Goal: Task Accomplishment & Management: Use online tool/utility

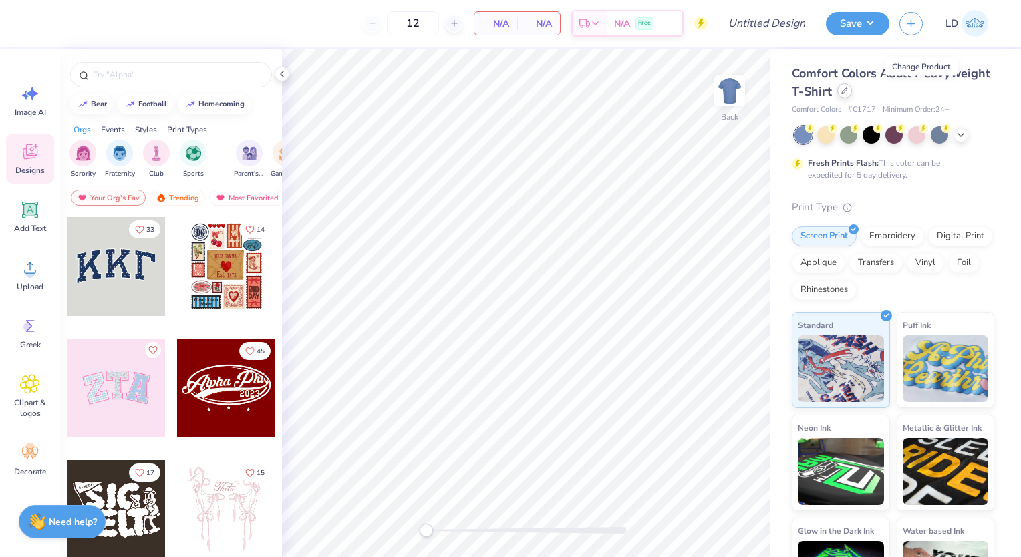
click at [848, 87] on icon at bounding box center [844, 90] width 7 height 7
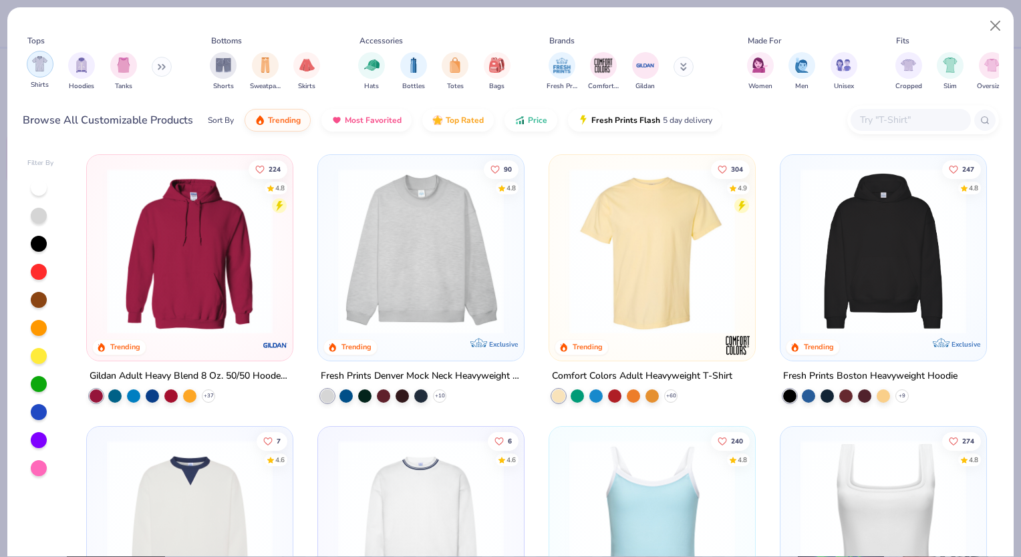
click at [40, 67] on img "filter for Shirts" at bounding box center [39, 63] width 15 height 15
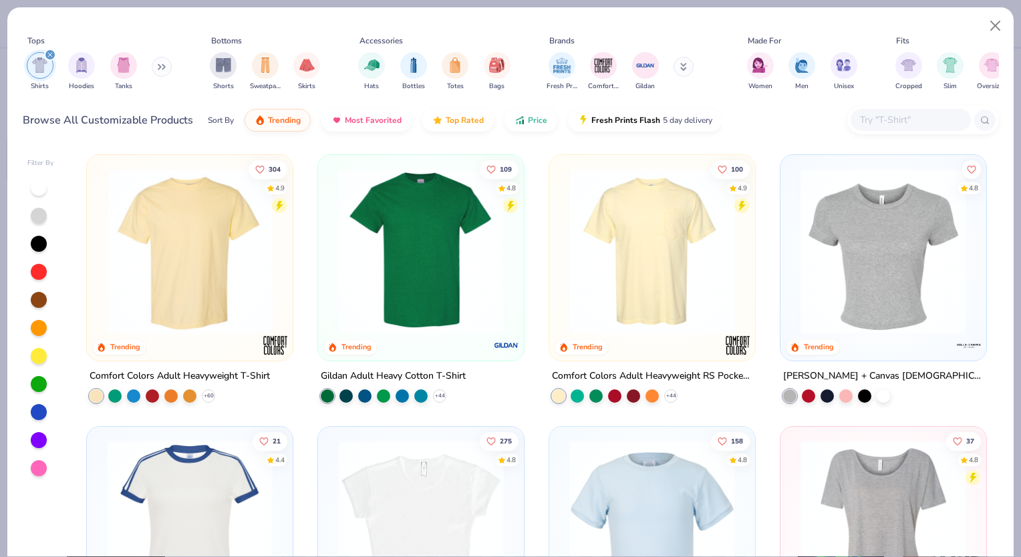
click at [226, 258] on img at bounding box center [189, 251] width 179 height 166
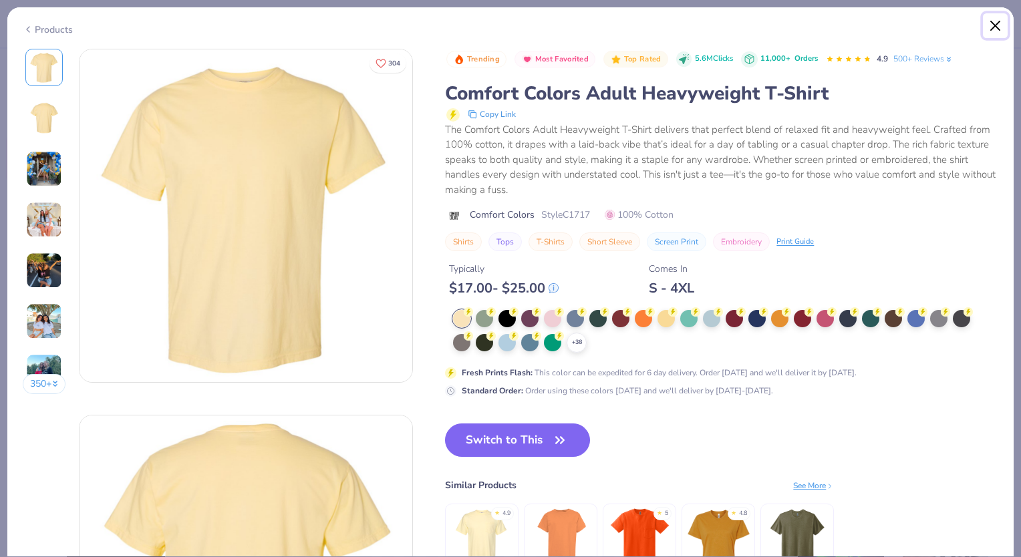
click at [999, 21] on button "Close" at bounding box center [994, 25] width 25 height 25
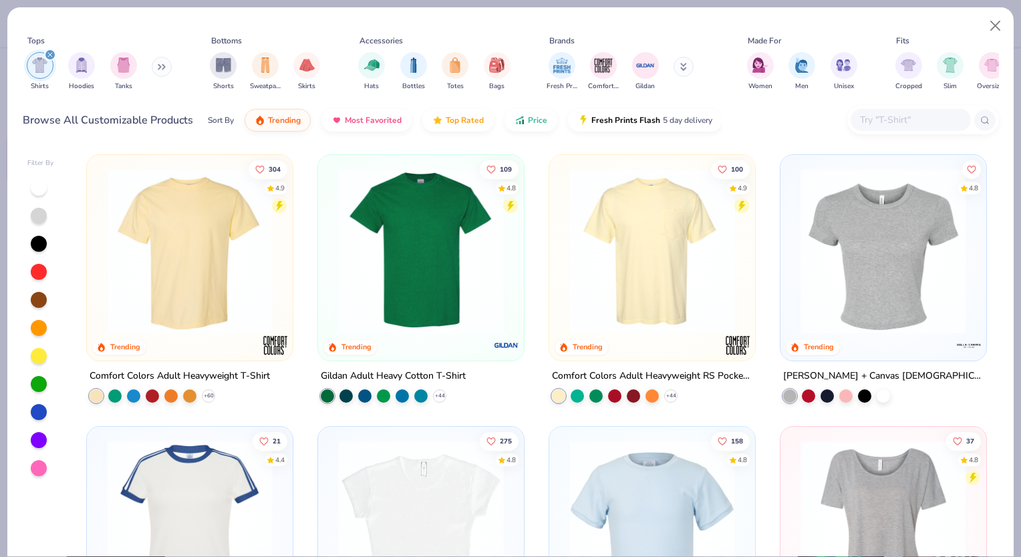
click at [449, 238] on img at bounding box center [420, 251] width 179 height 166
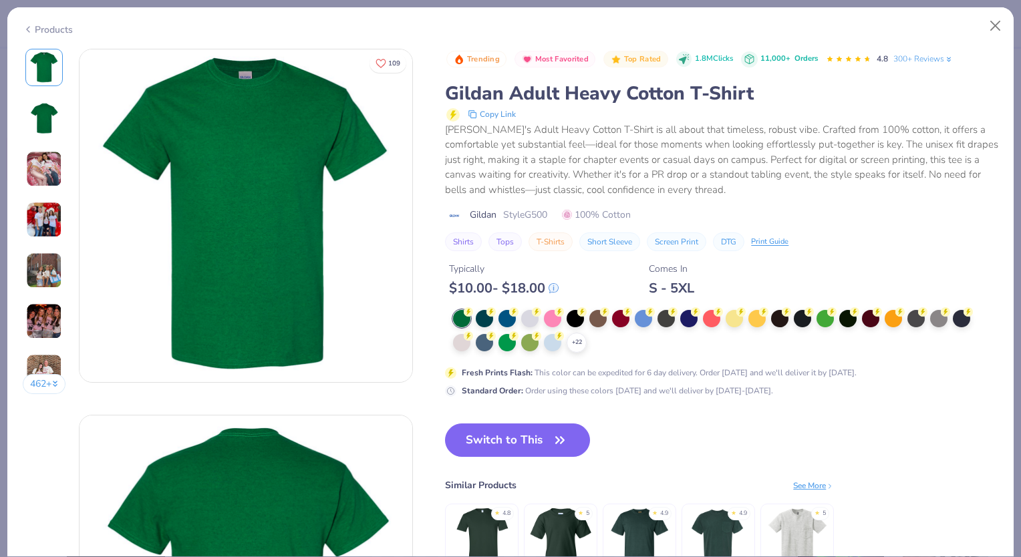
click at [46, 163] on img at bounding box center [44, 169] width 36 height 36
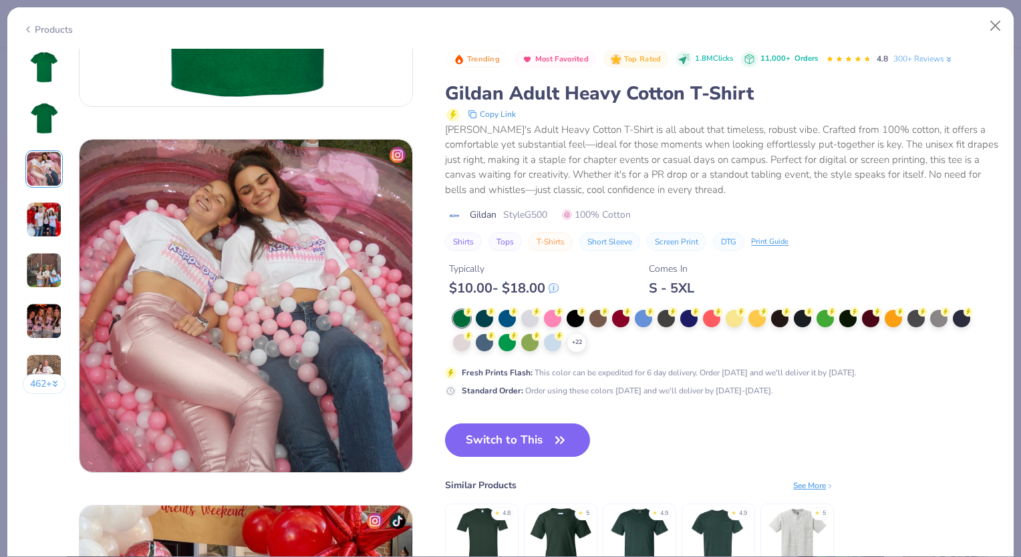
scroll to position [732, 0]
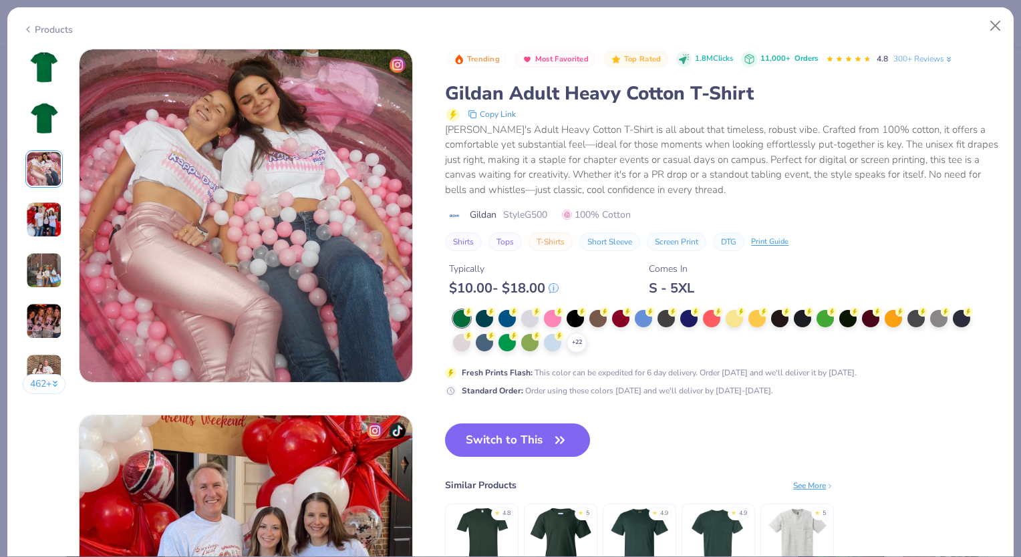
click at [41, 202] on img at bounding box center [44, 220] width 36 height 36
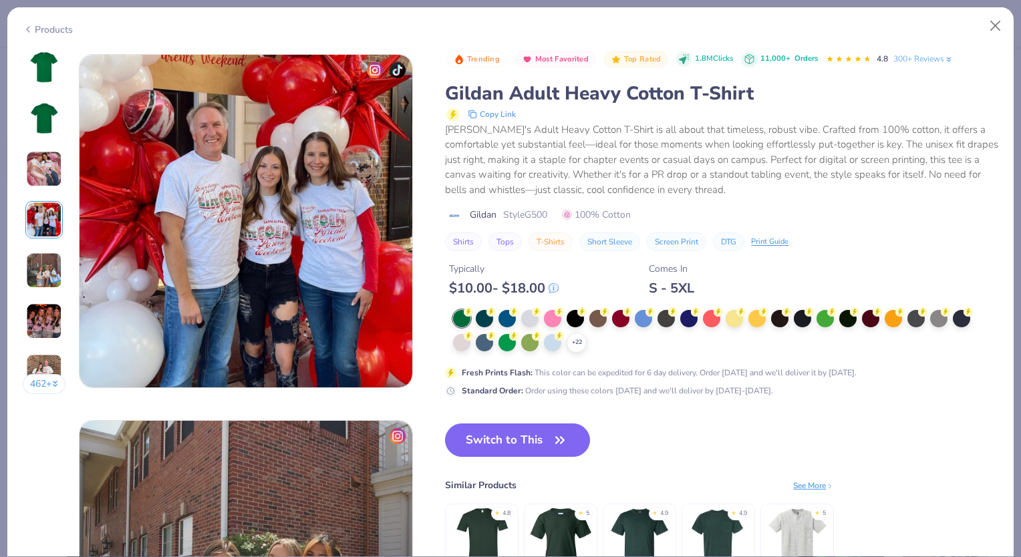
scroll to position [1098, 0]
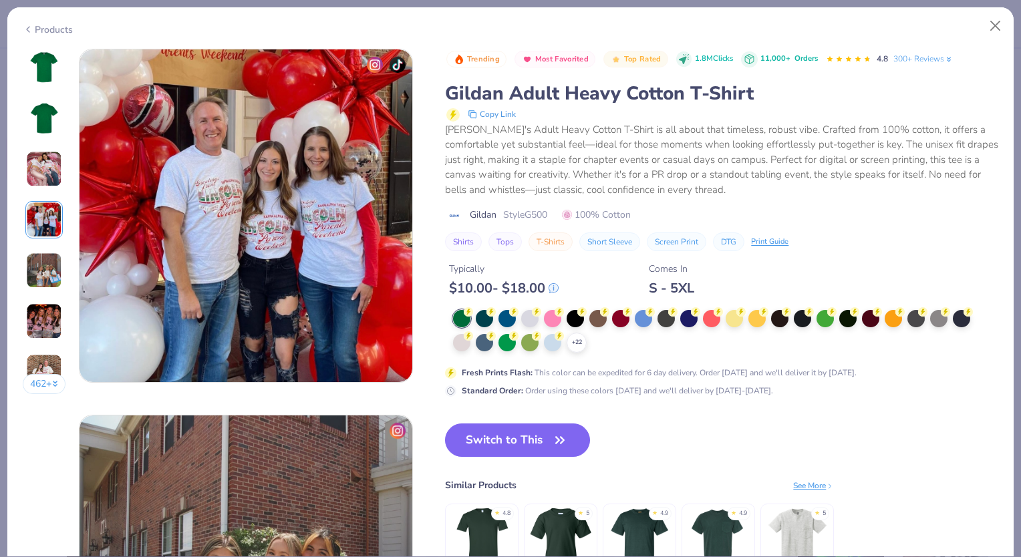
click at [41, 236] on img at bounding box center [44, 220] width 36 height 36
click at [1004, 25] on button "Close" at bounding box center [994, 25] width 25 height 25
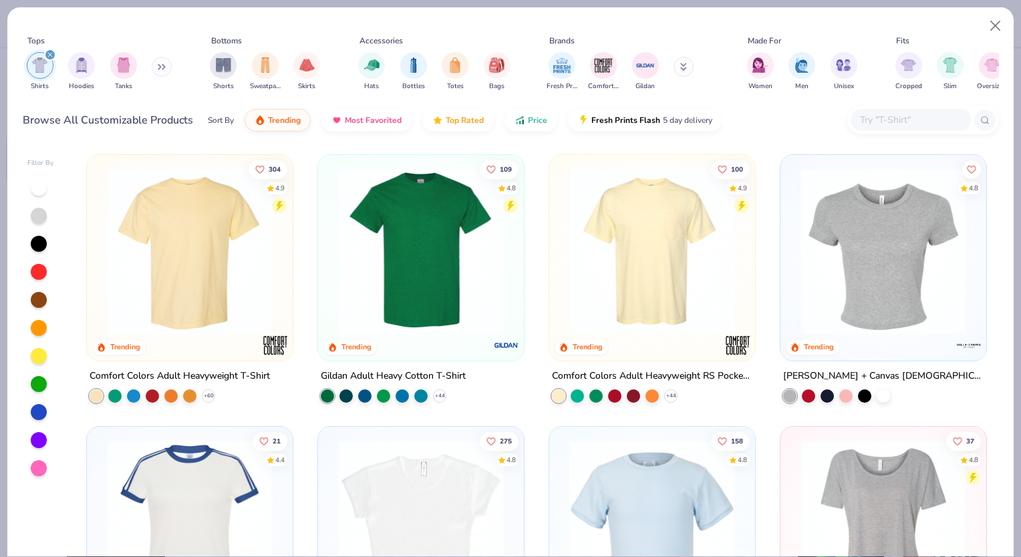
click at [638, 272] on img at bounding box center [651, 251] width 179 height 166
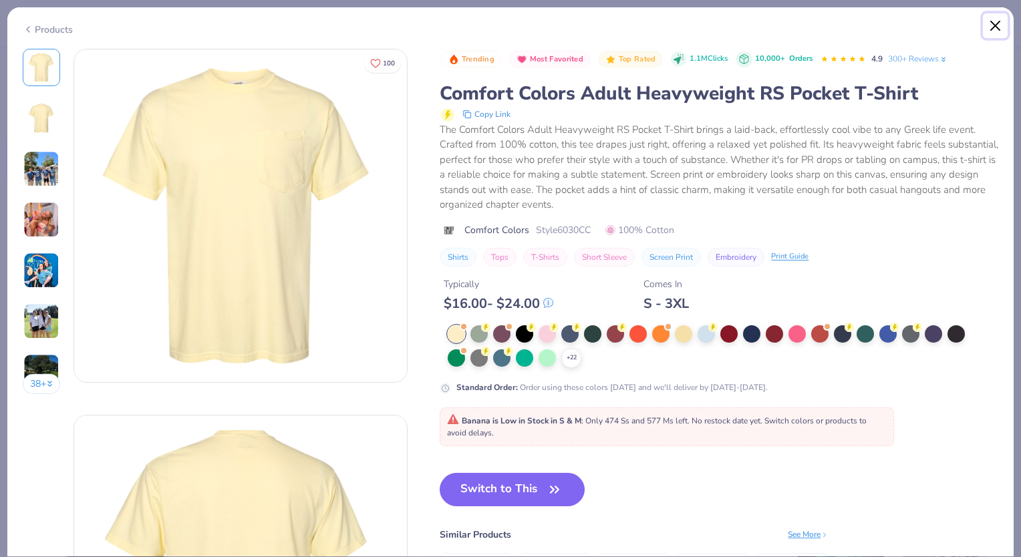
click at [1001, 23] on button "Close" at bounding box center [994, 25] width 25 height 25
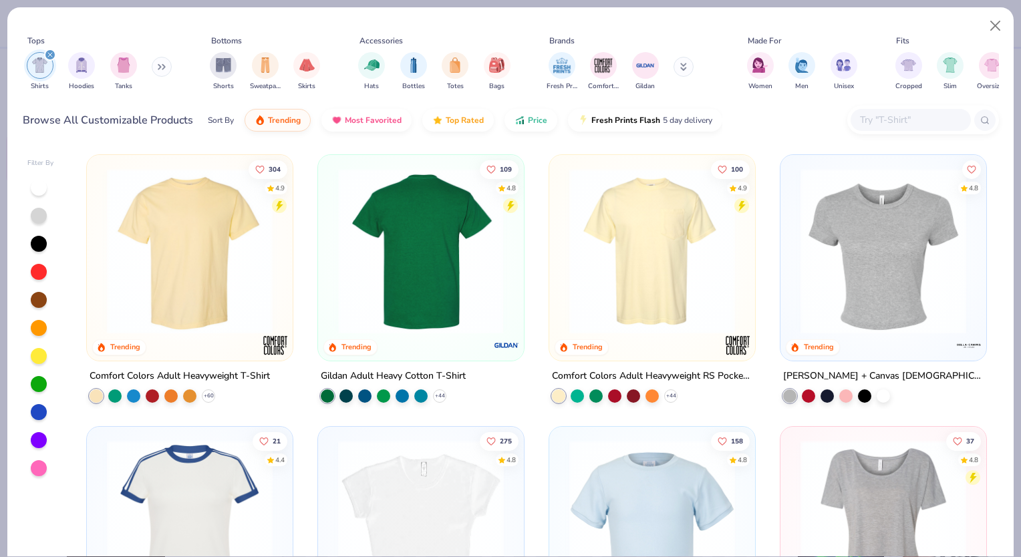
click at [363, 266] on img at bounding box center [420, 251] width 179 height 166
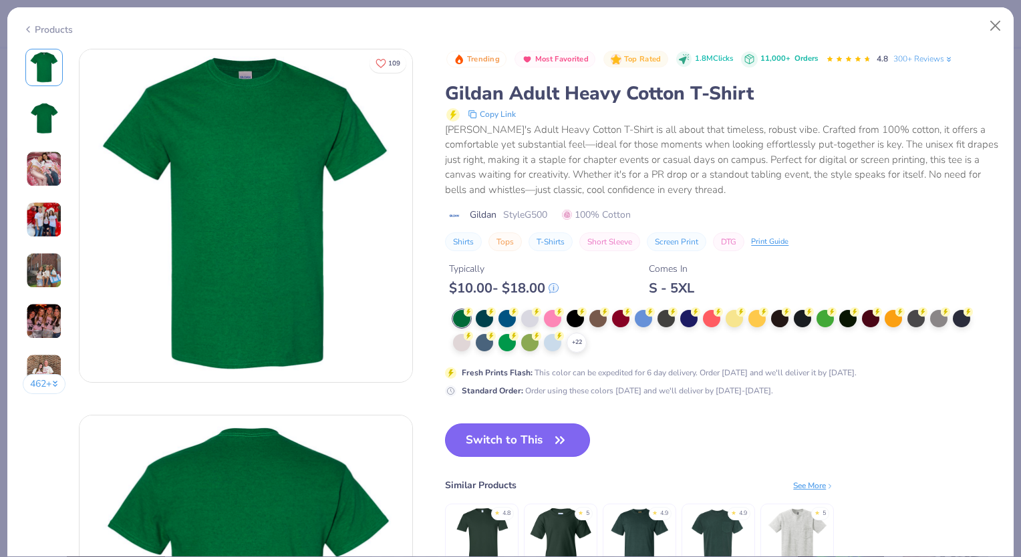
click at [506, 427] on button "Switch to This" at bounding box center [517, 439] width 145 height 33
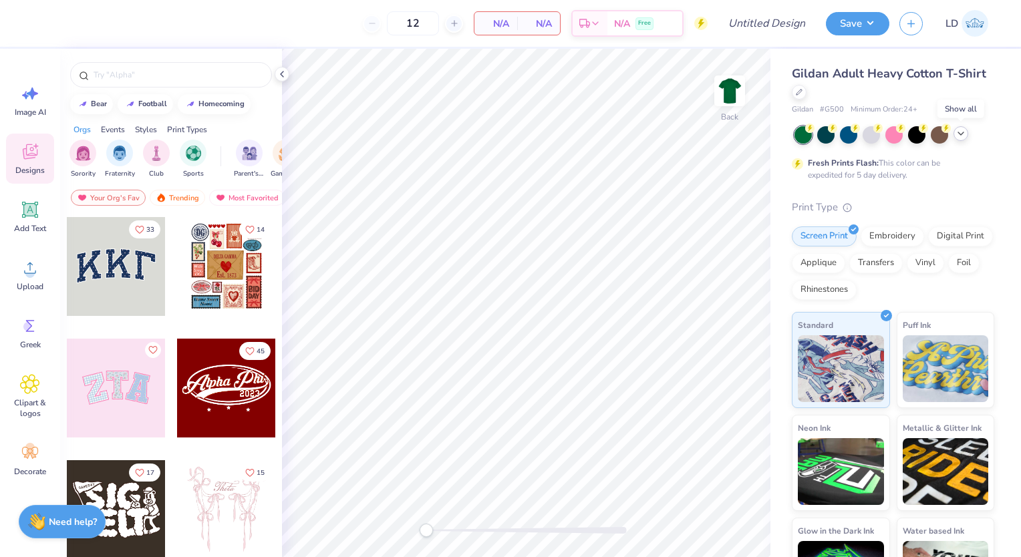
click at [962, 134] on icon at bounding box center [960, 133] width 11 height 11
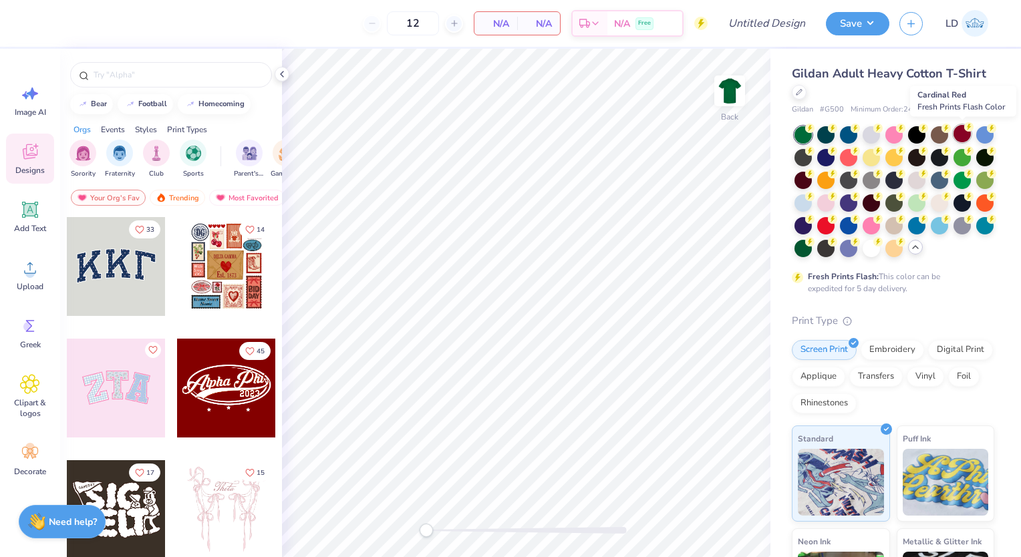
click at [962, 134] on div at bounding box center [961, 133] width 17 height 17
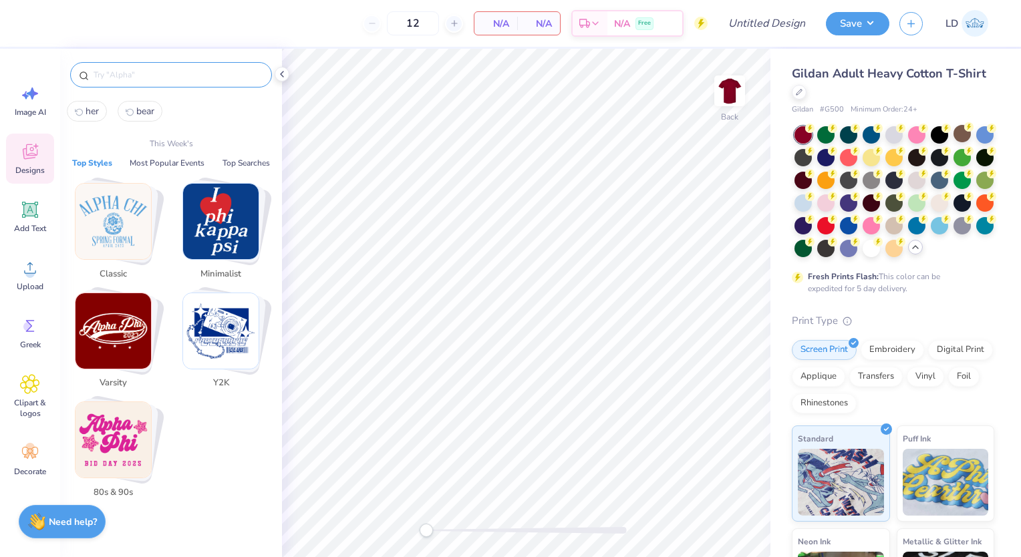
click at [154, 75] on input "text" at bounding box center [177, 74] width 171 height 13
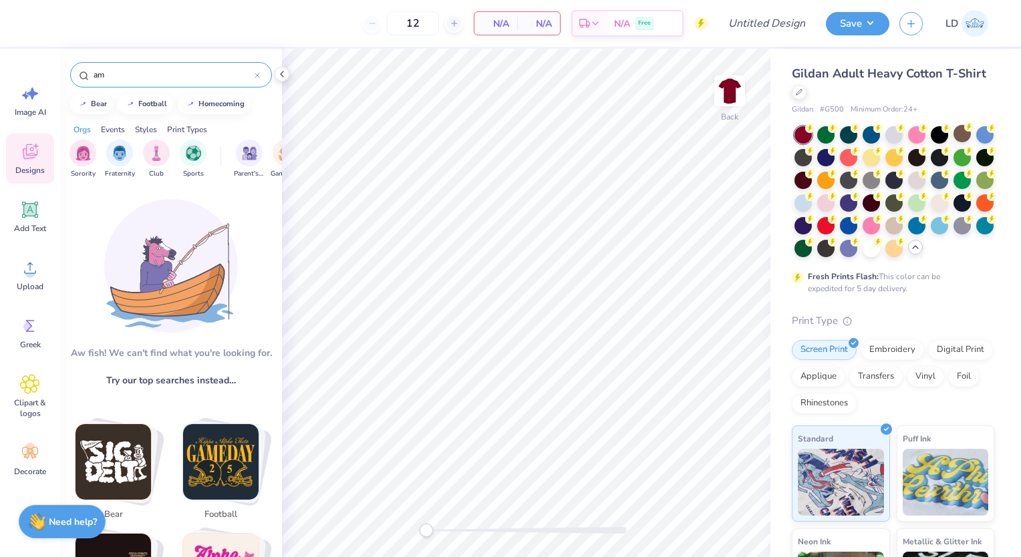
type input "a"
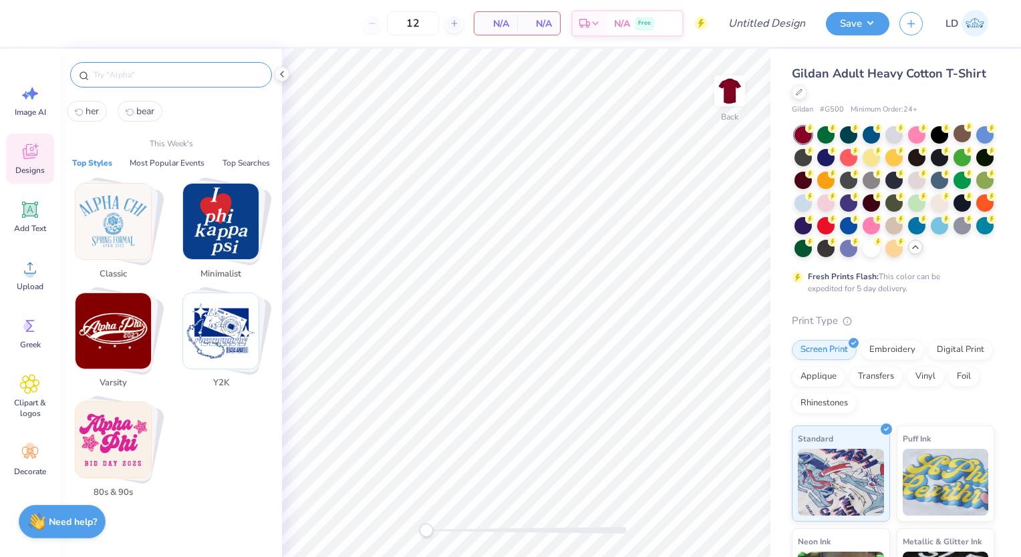
click at [142, 110] on span "bear" at bounding box center [145, 111] width 18 height 13
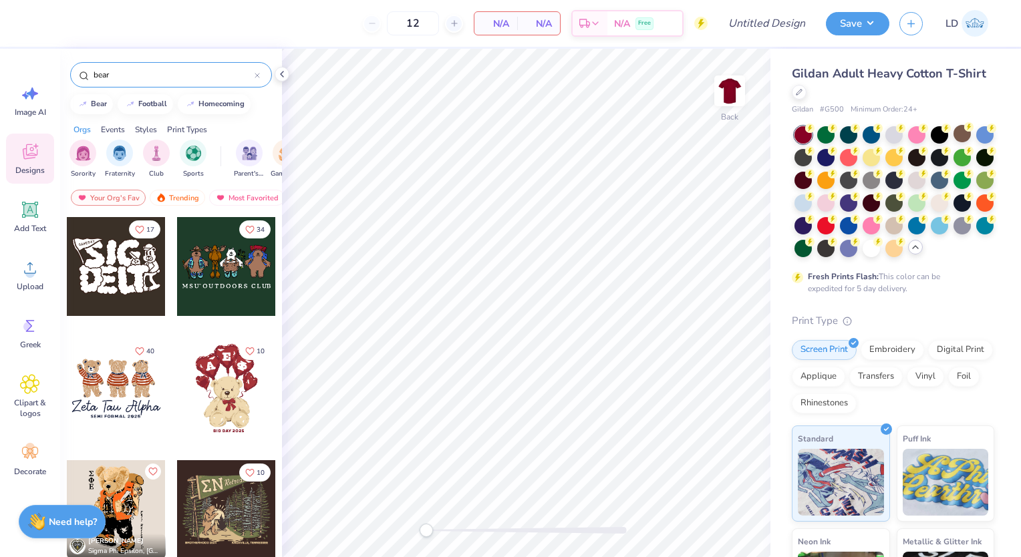
click at [157, 68] on input "bear" at bounding box center [173, 74] width 162 height 13
type input "b"
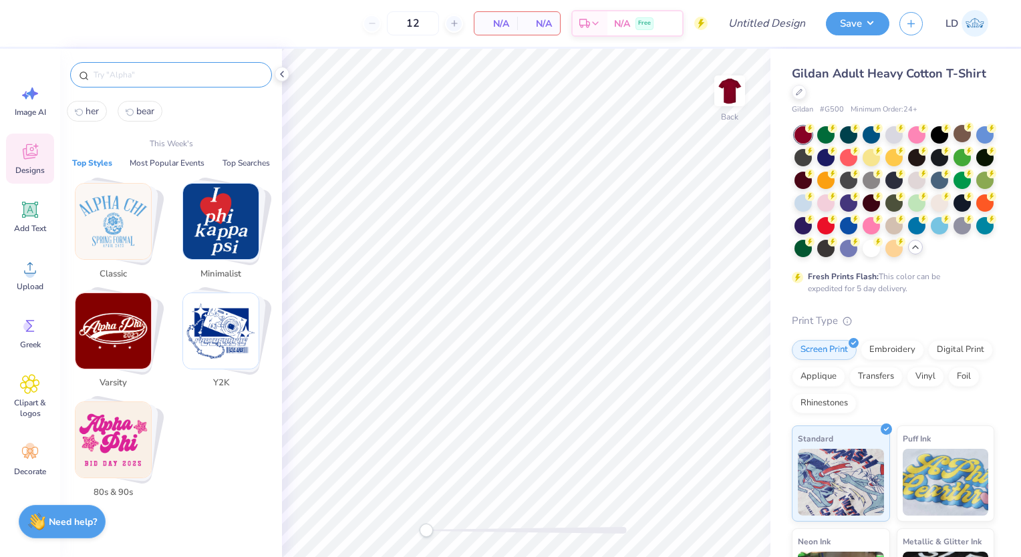
click at [89, 156] on button "Top Styles" at bounding box center [92, 162] width 48 height 13
click at [172, 163] on button "Most Popular Events" at bounding box center [167, 162] width 83 height 13
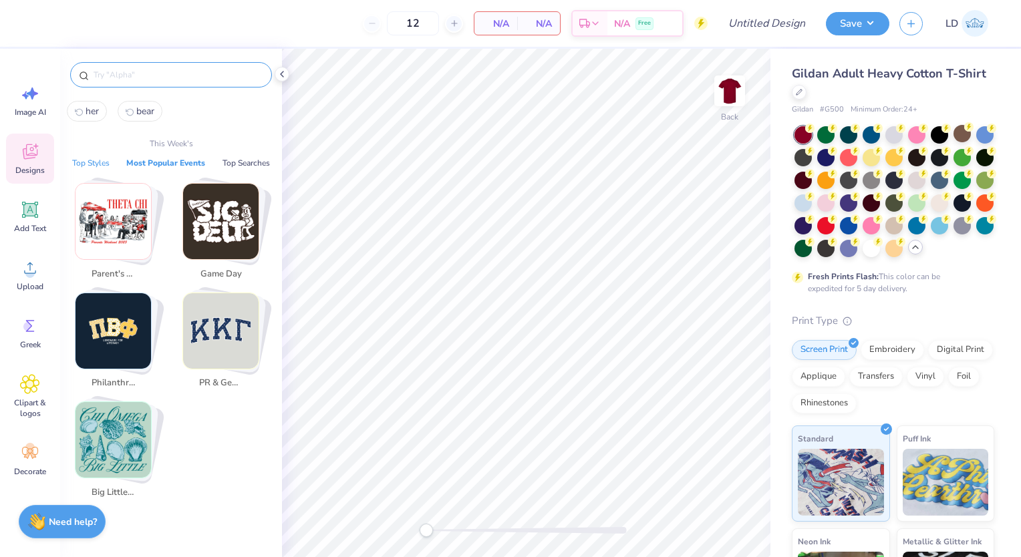
drag, startPoint x: 91, startPoint y: 152, endPoint x: 91, endPoint y: 160, distance: 7.3
click at [91, 160] on div "her bear This Week's Top Styles Most Popular Events Top Searches Parent's Weeke…" at bounding box center [171, 329] width 222 height 470
click at [91, 160] on button "Top Styles" at bounding box center [90, 162] width 45 height 13
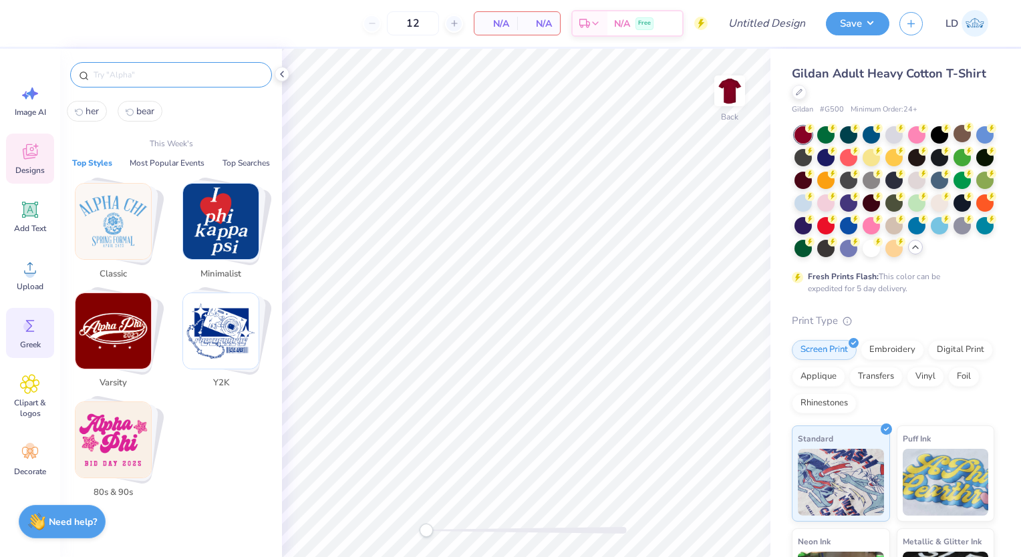
click at [27, 325] on circle at bounding box center [27, 326] width 9 height 9
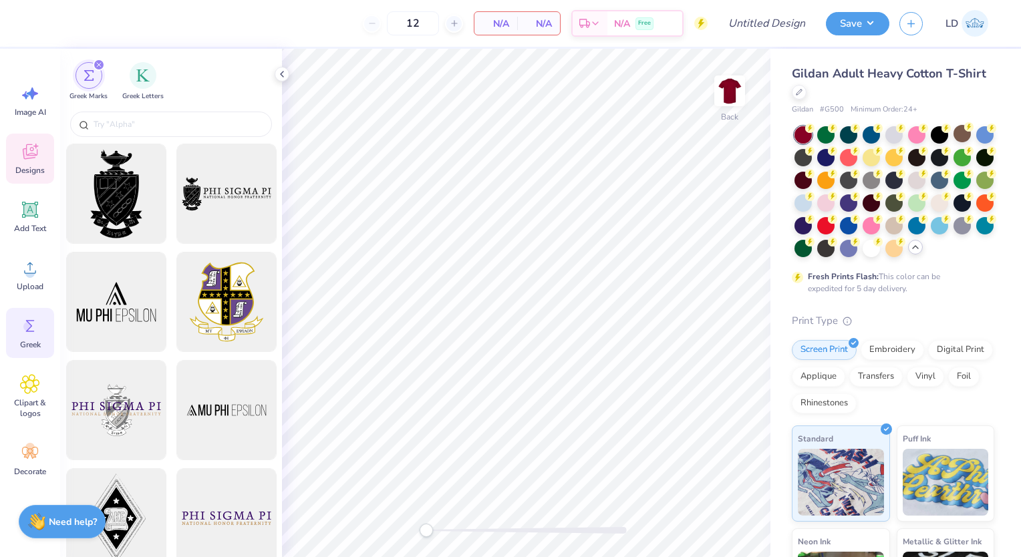
click at [25, 156] on icon at bounding box center [29, 153] width 13 height 11
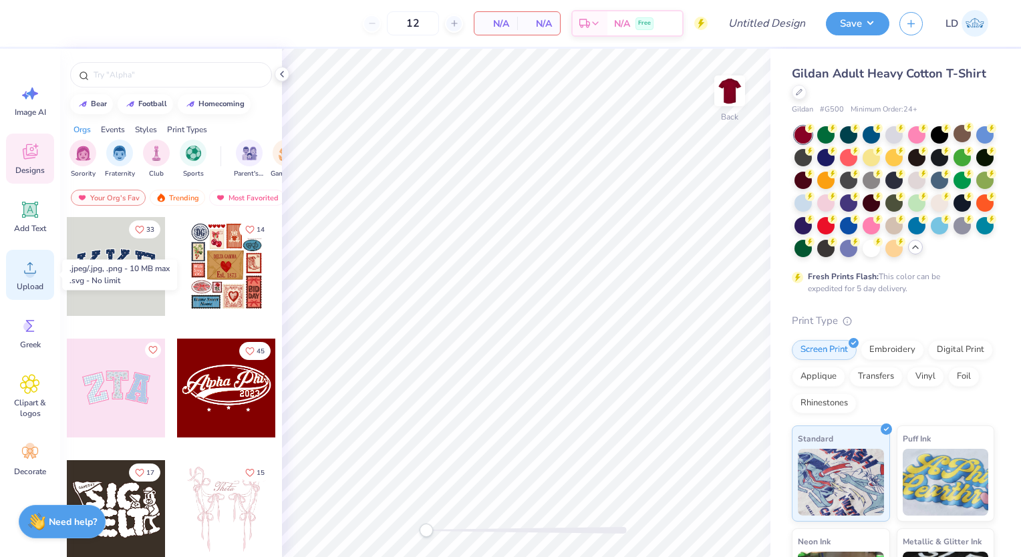
click at [41, 270] on div "Upload" at bounding box center [30, 275] width 48 height 50
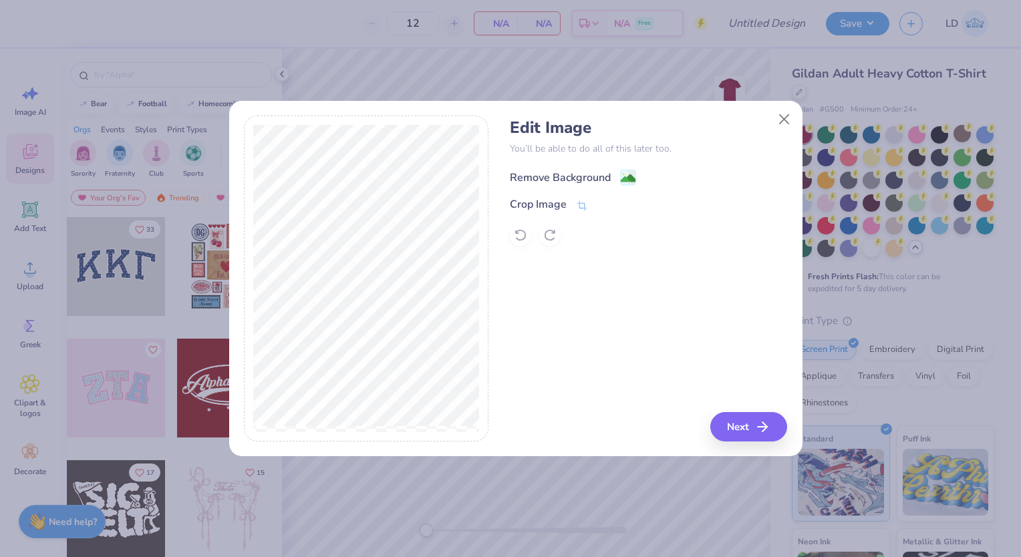
click at [600, 183] on div "Remove Background" at bounding box center [560, 178] width 101 height 16
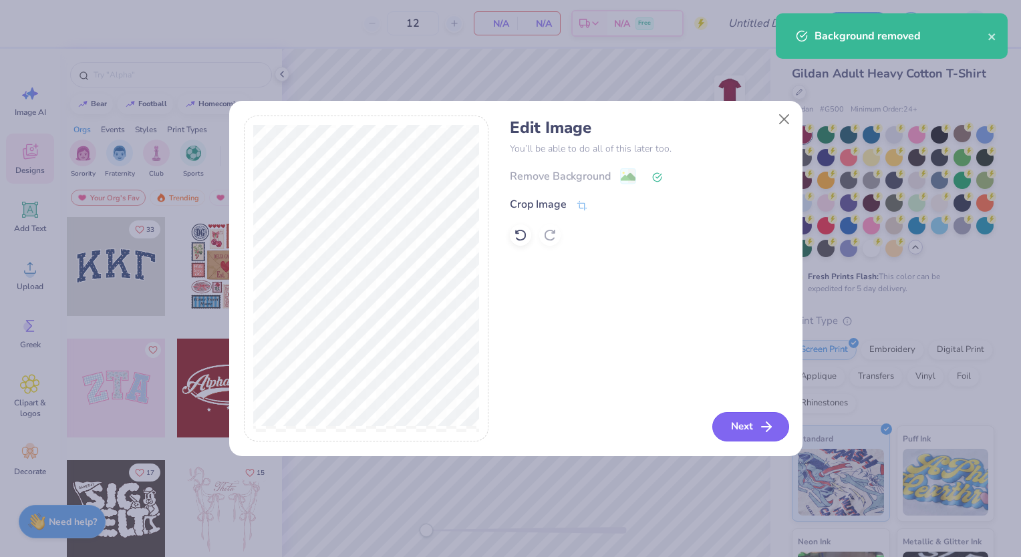
click at [750, 421] on button "Next" at bounding box center [750, 426] width 77 height 29
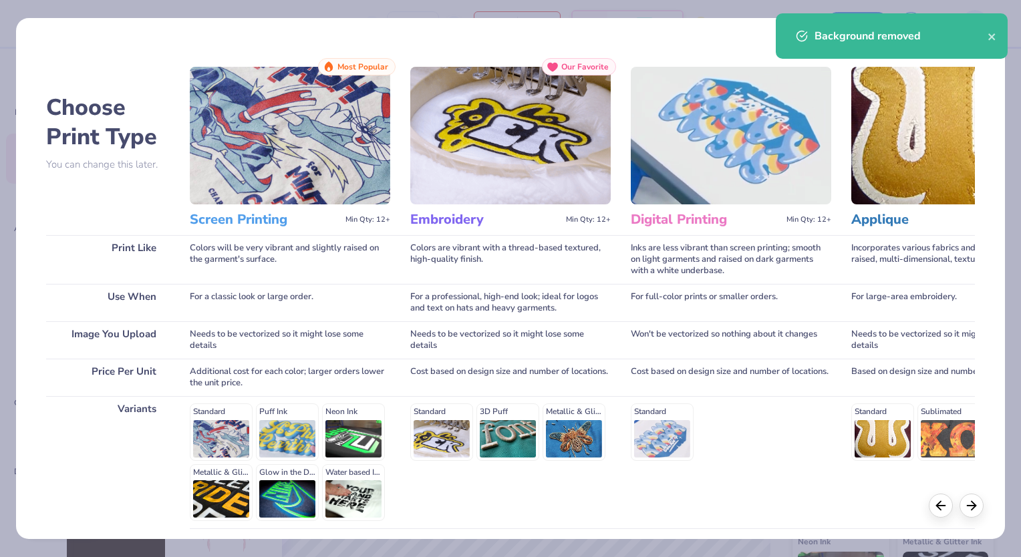
scroll to position [108, 0]
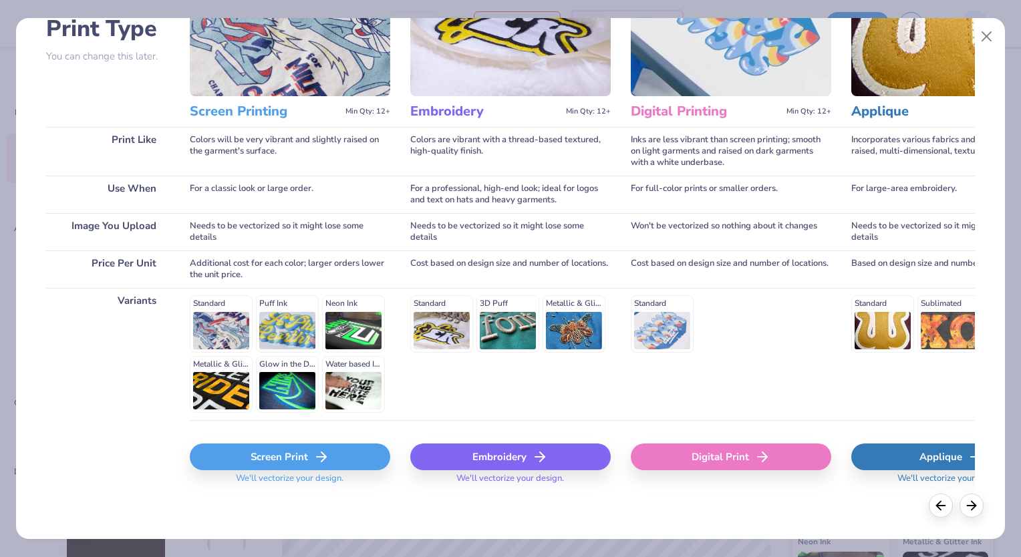
click at [273, 457] on div "Screen Print" at bounding box center [290, 456] width 200 height 27
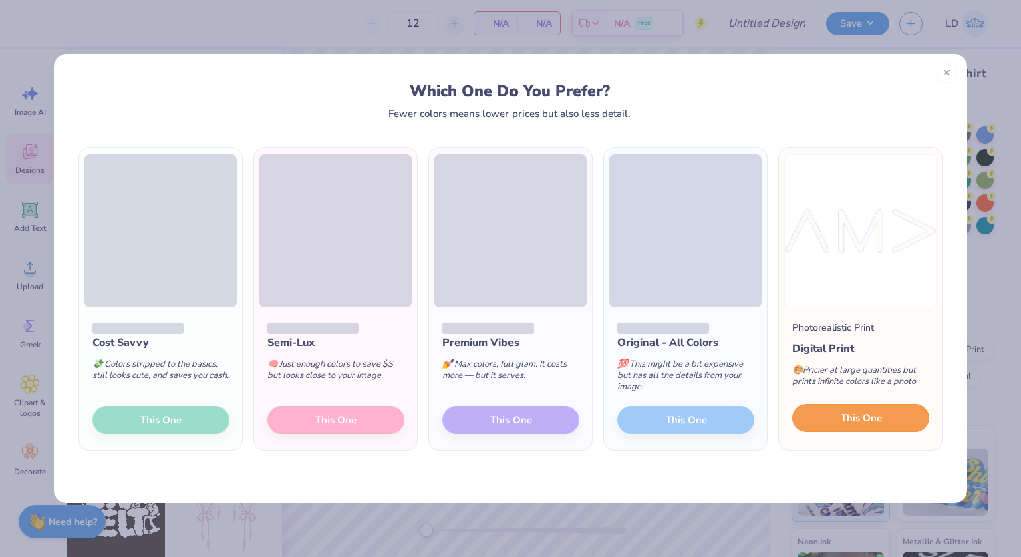
click at [856, 407] on button "This One" at bounding box center [860, 418] width 137 height 28
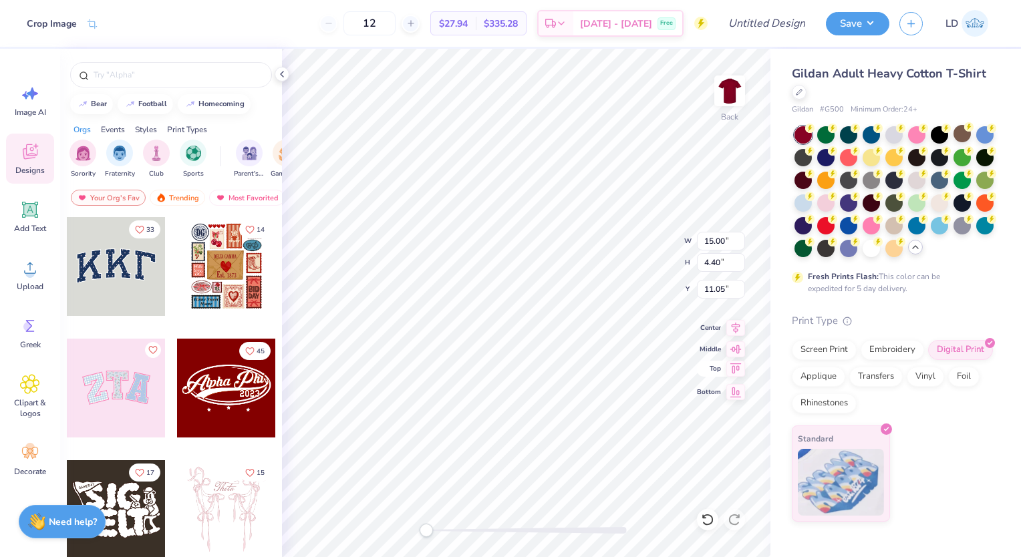
type input "9.07"
type input "2.66"
type input "11.06"
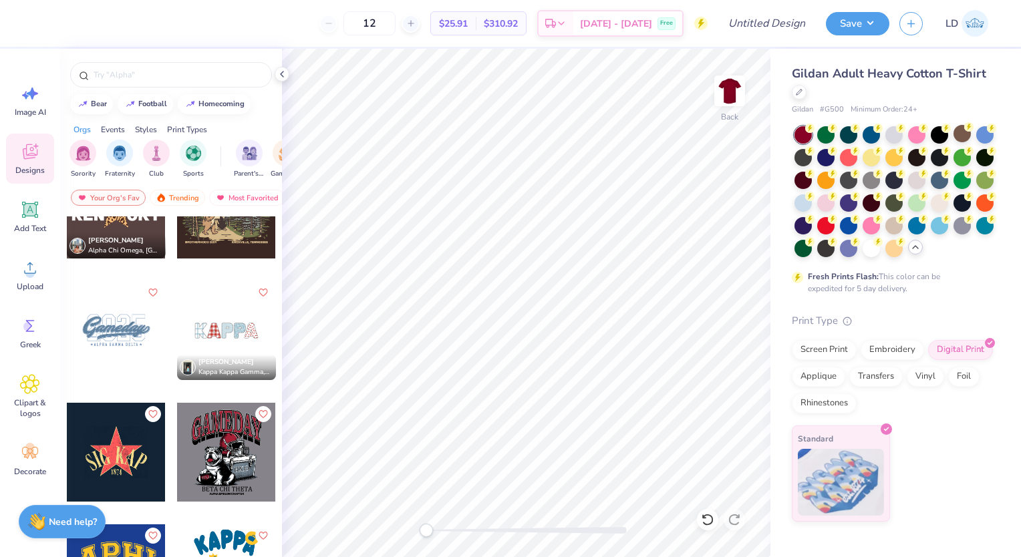
scroll to position [3587, 0]
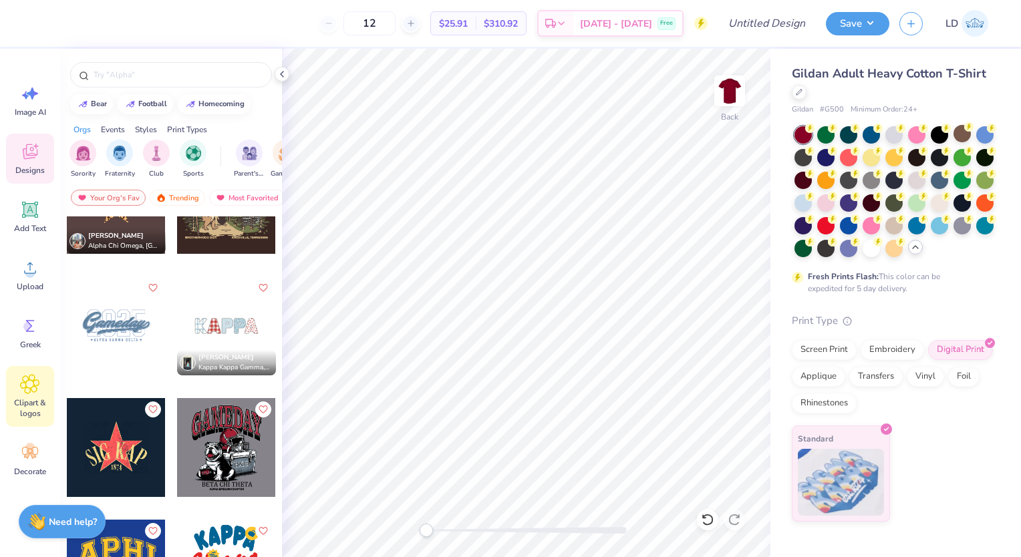
click at [35, 402] on span "Clipart & logos" at bounding box center [30, 407] width 44 height 21
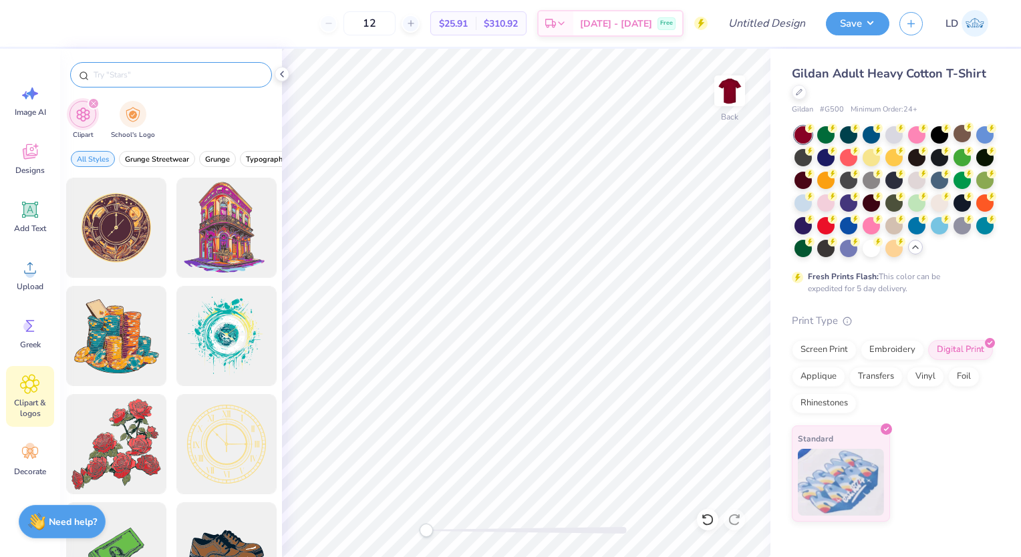
click at [156, 80] on input "text" at bounding box center [177, 74] width 171 height 13
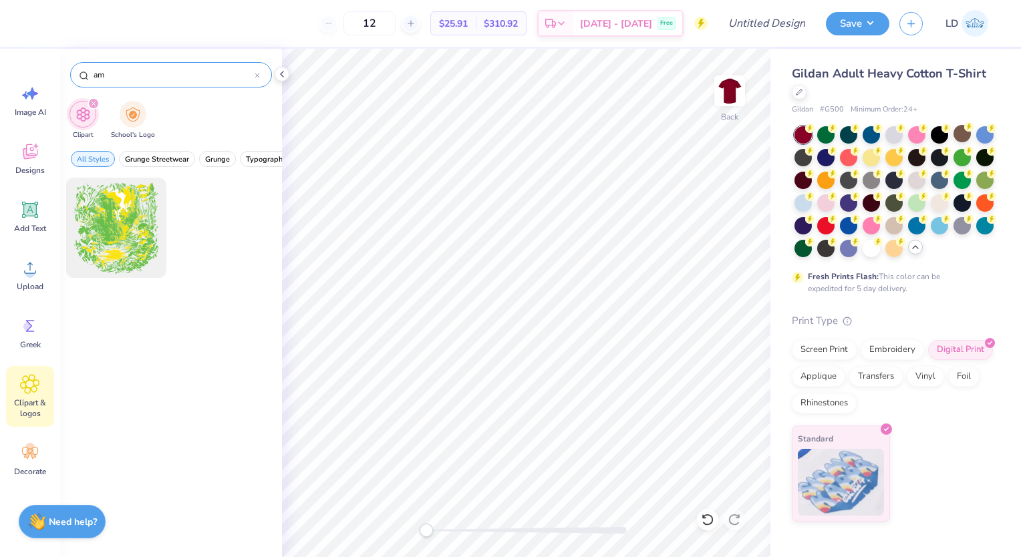
type input "a"
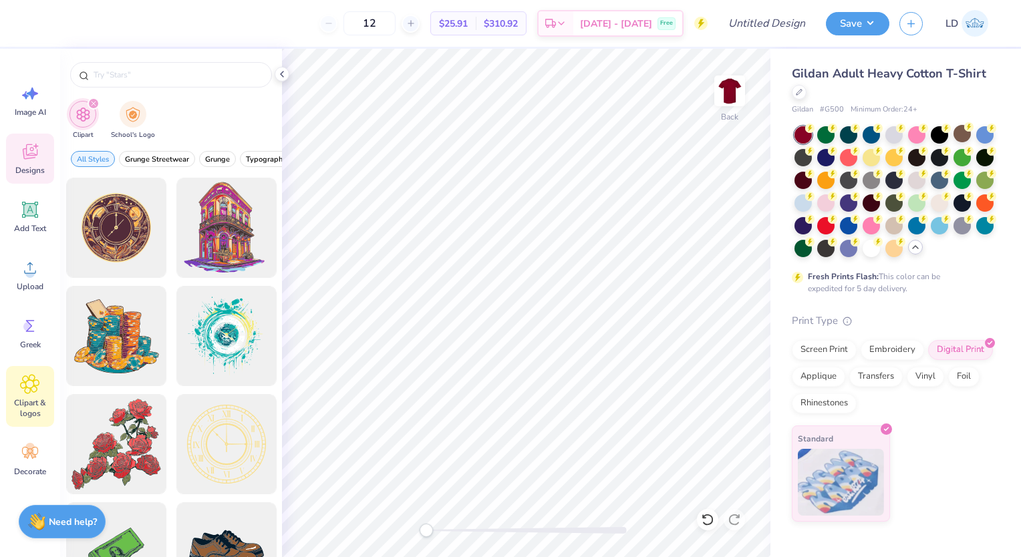
click at [25, 146] on icon at bounding box center [30, 152] width 20 height 20
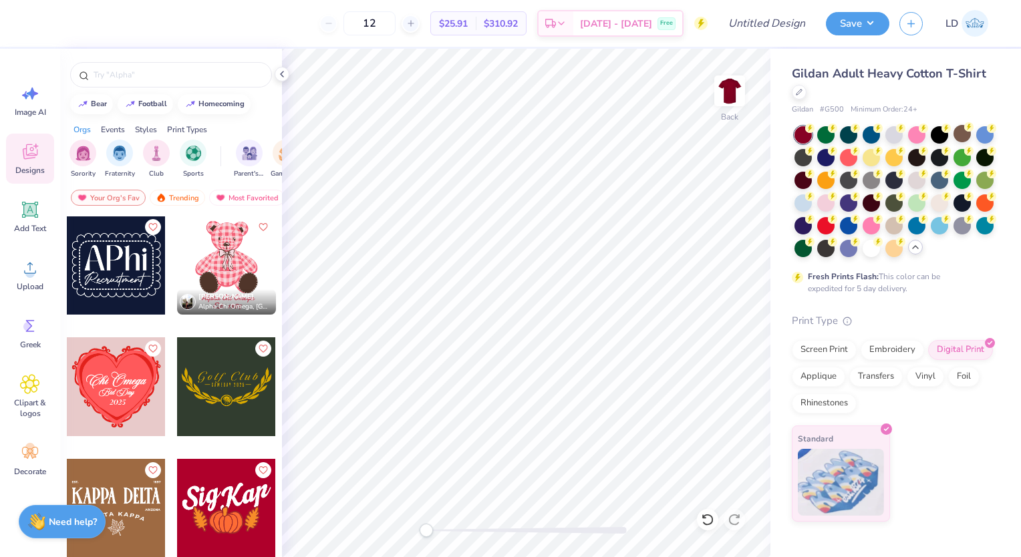
scroll to position [15684, 0]
